Goal: Task Accomplishment & Management: Use online tool/utility

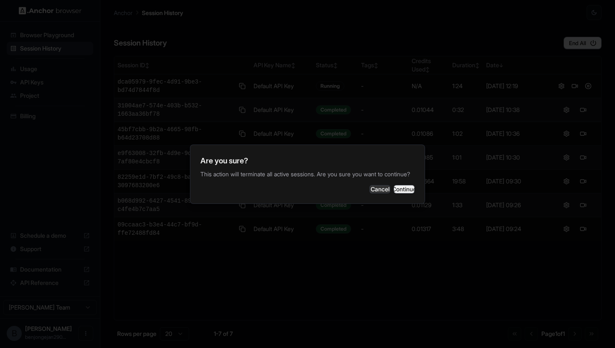
click at [401, 189] on button "Continue" at bounding box center [404, 189] width 21 height 8
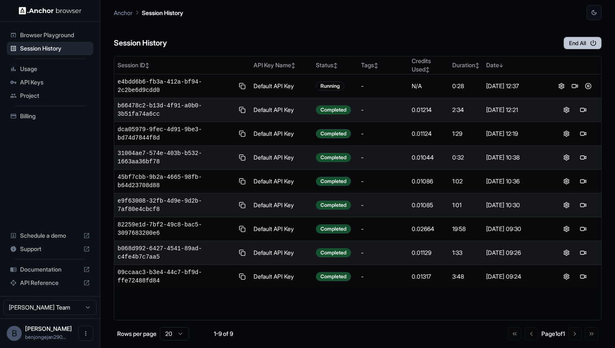
click at [576, 38] on button "End All" at bounding box center [582, 43] width 38 height 13
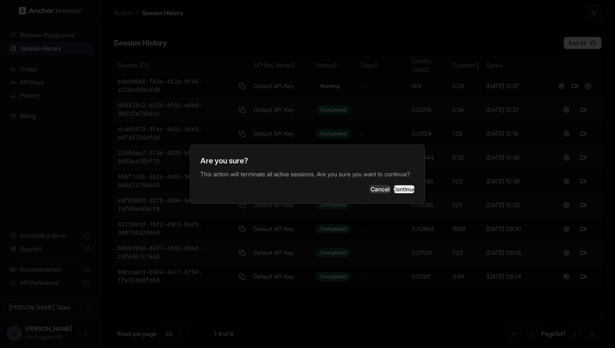
click at [396, 194] on button "Continue" at bounding box center [404, 189] width 21 height 8
